Goal: Communication & Community: Answer question/provide support

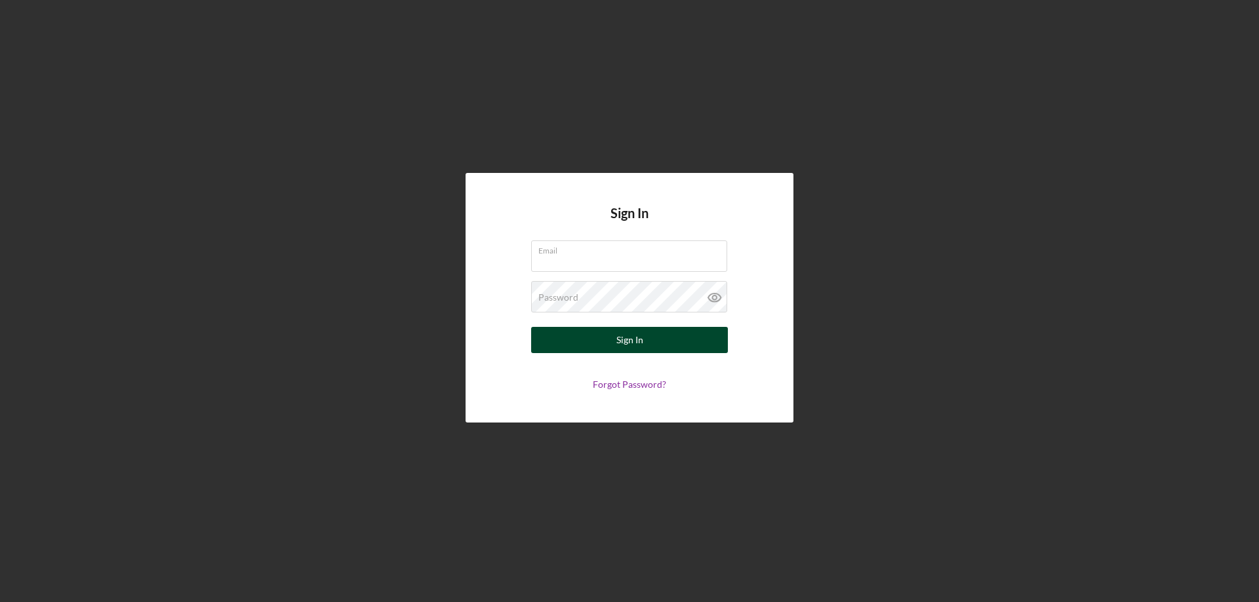
type input "sarinaq@gmail.com"
click at [593, 336] on button "Sign In" at bounding box center [629, 340] width 197 height 26
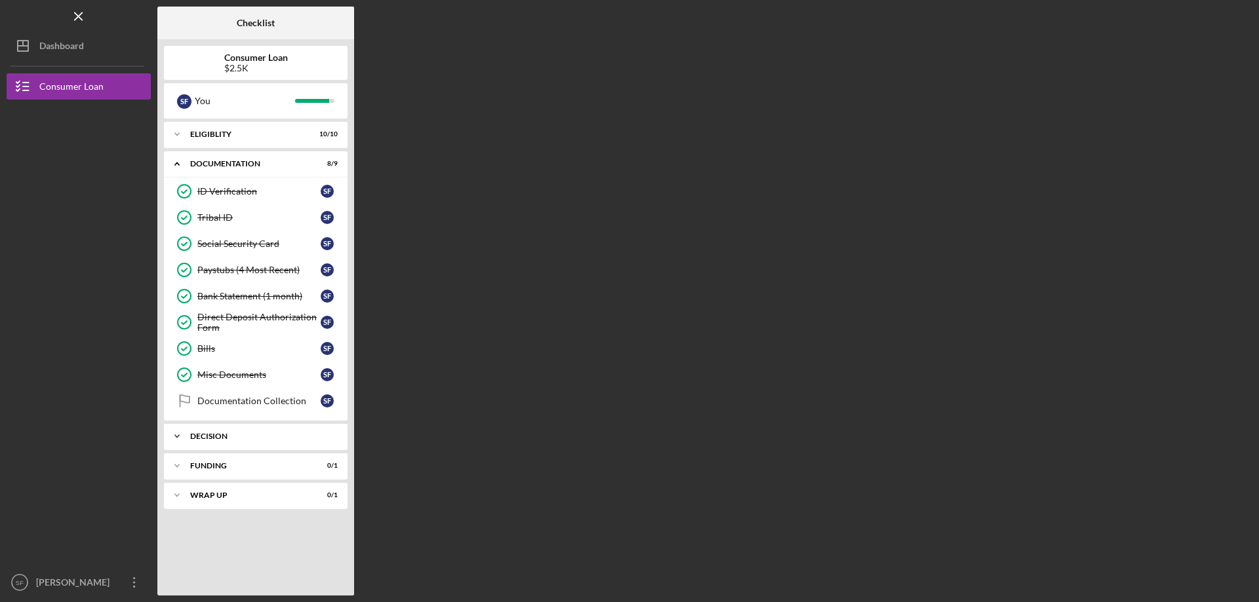
click at [259, 437] on div "Decision" at bounding box center [260, 437] width 141 height 8
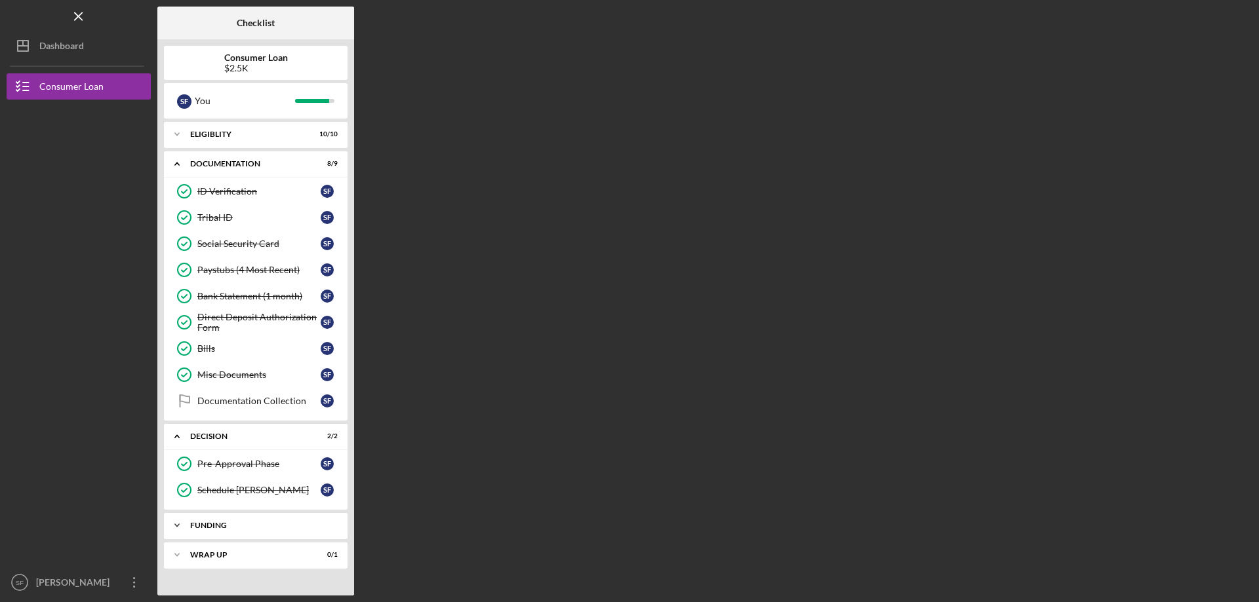
click at [259, 534] on div "Icon/Expander Funding 0 / 1" at bounding box center [256, 526] width 184 height 26
click at [284, 501] on link "Schedule TA-Ashley Schedule TA-Ashley S F" at bounding box center [255, 490] width 170 height 26
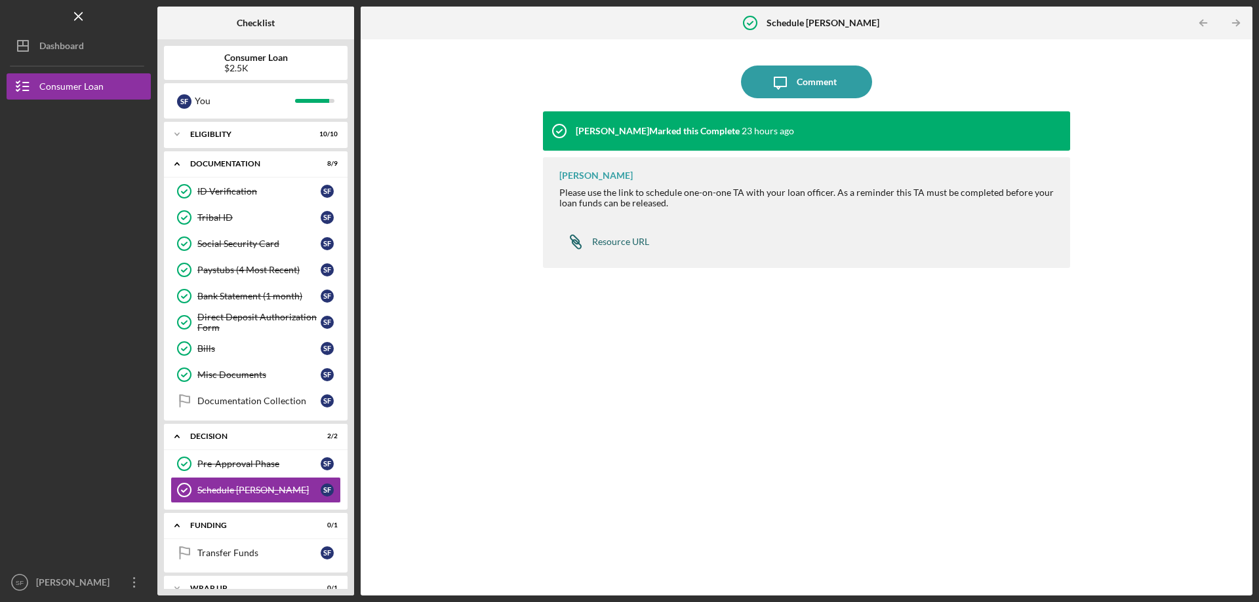
click at [608, 248] on link "Icon/Link Resource URL" at bounding box center [604, 242] width 90 height 26
click at [460, 254] on div "Icon/Message Comment [PERSON_NAME] Marked this Complete 24 hours ago [PERSON_NA…" at bounding box center [806, 317] width 878 height 543
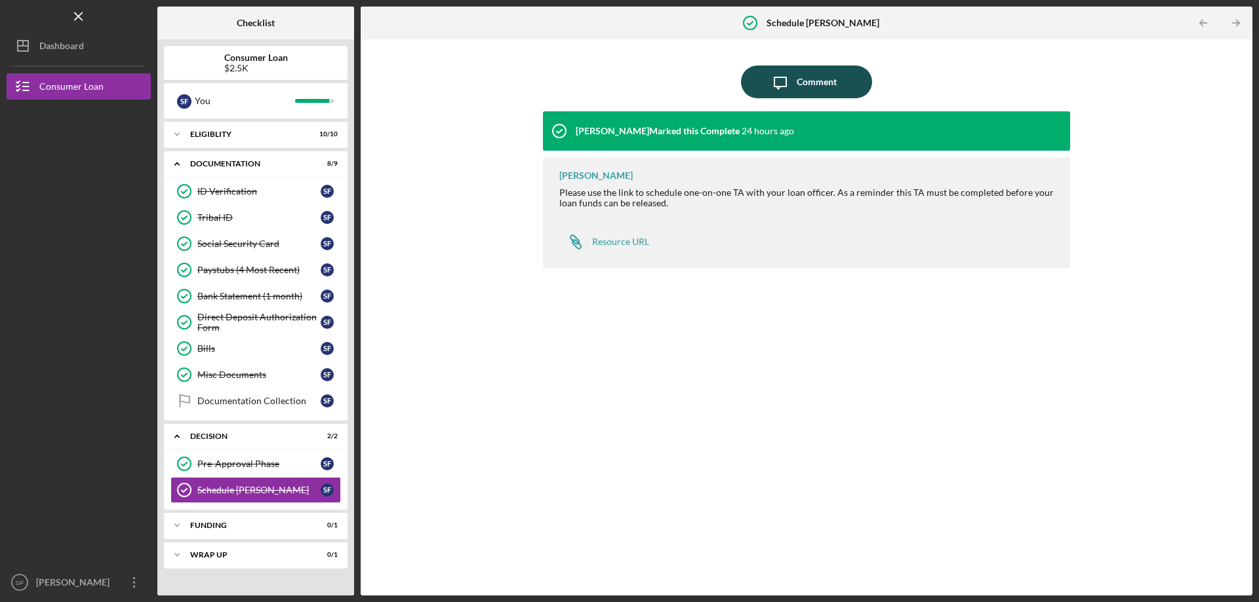
click at [852, 66] on button "Icon/Message Comment" at bounding box center [806, 82] width 131 height 33
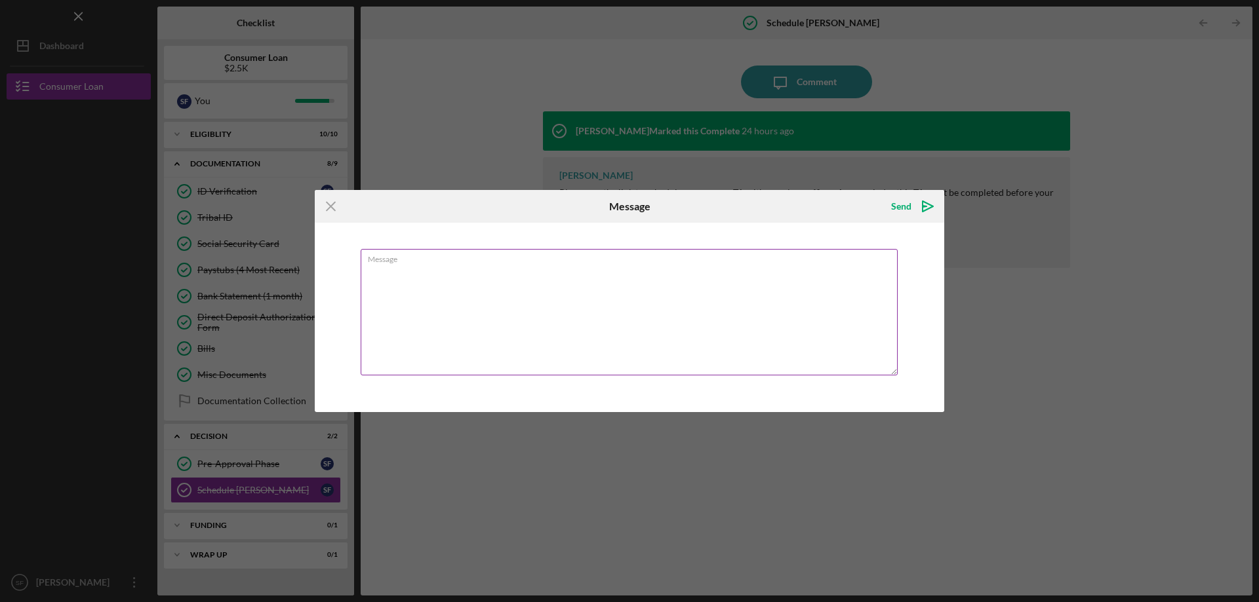
click at [623, 275] on textarea "Message" at bounding box center [629, 312] width 537 height 127
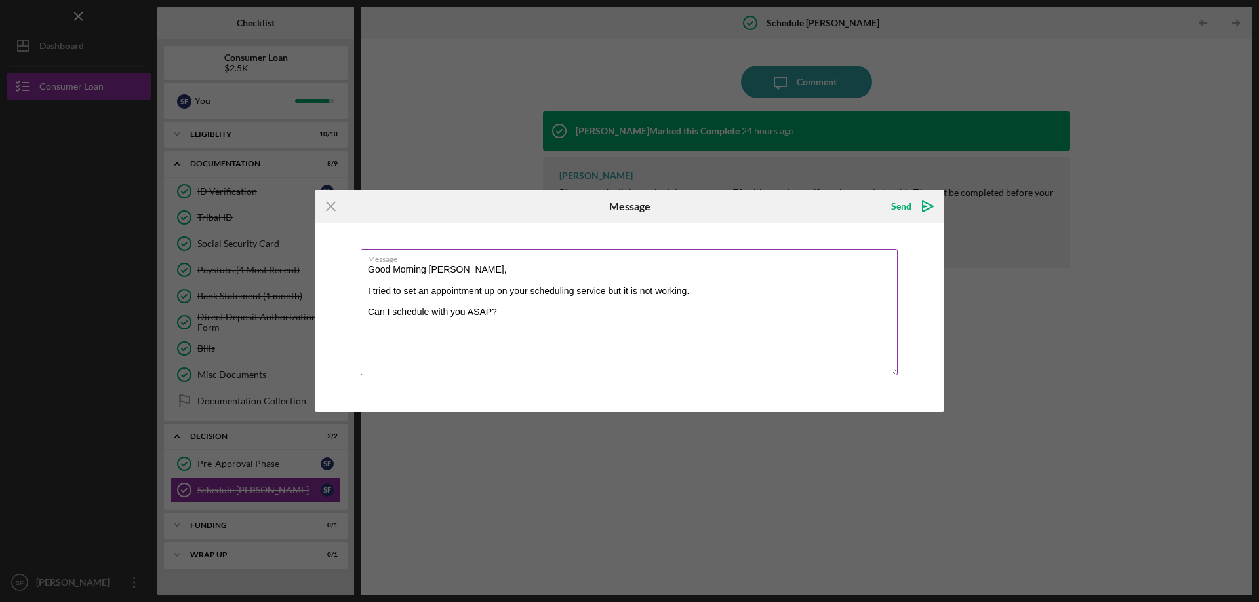
click at [741, 295] on textarea "Good Morning [PERSON_NAME], I tried to set an appointment up on your scheduling…" at bounding box center [629, 312] width 537 height 127
click at [656, 298] on textarea "Good Morning [PERSON_NAME], I tried to set an appointment up on your scheduling…" at bounding box center [629, 312] width 537 height 127
click at [692, 312] on textarea "Good Morning [PERSON_NAME], I tried to set an appointment up on your scheduling…" at bounding box center [629, 312] width 537 height 127
type textarea "Good Morning [PERSON_NAME], I tried to set an appointment up on your scheduling…"
click at [906, 203] on div "Send" at bounding box center [901, 206] width 20 height 26
